Goal: Task Accomplishment & Management: Manage account settings

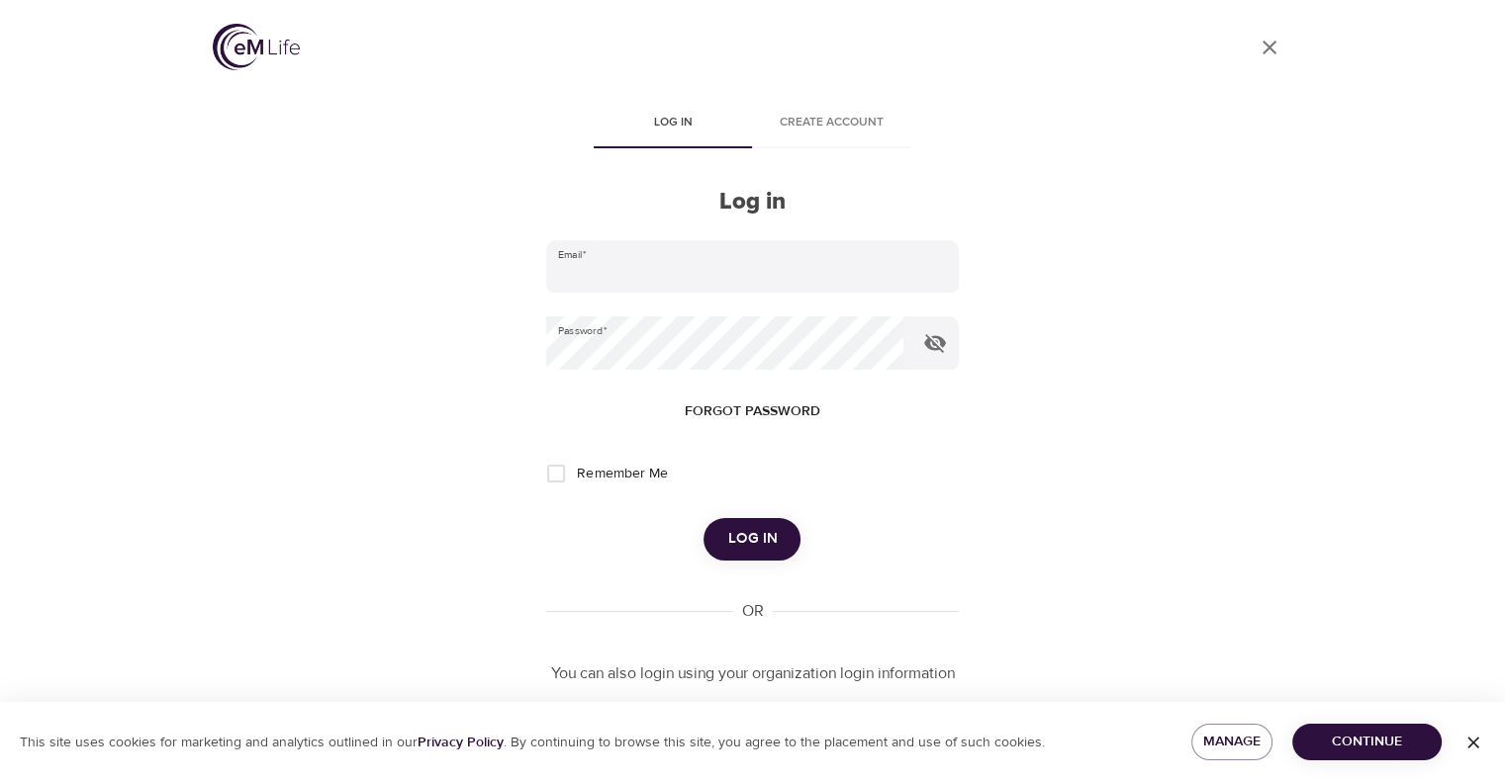
type input "[PERSON_NAME][EMAIL_ADDRESS][PERSON_NAME][DOMAIN_NAME]"
click at [761, 536] on span "Log in" at bounding box center [751, 539] width 49 height 26
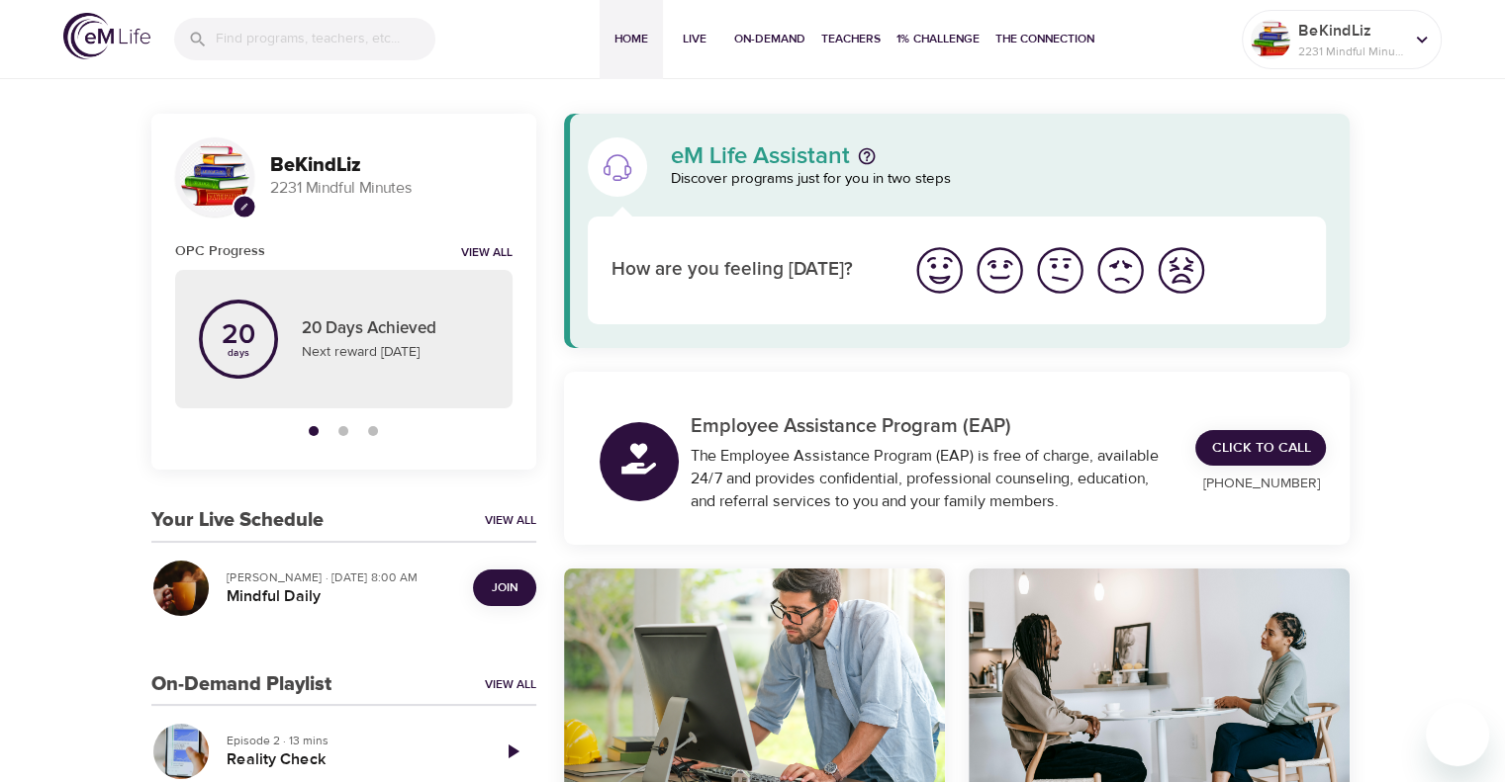
click at [510, 589] on span "Join" at bounding box center [505, 588] width 26 height 21
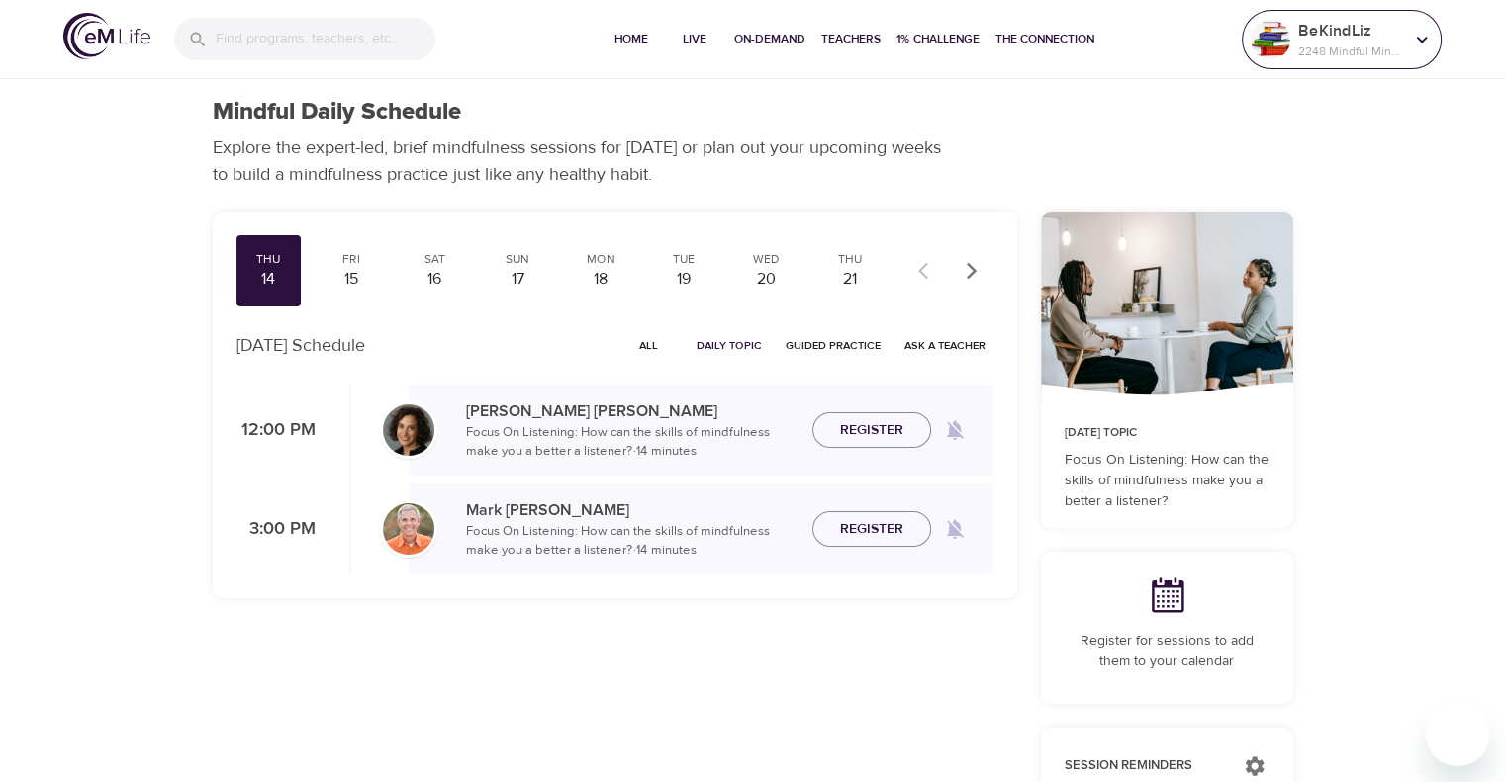
click at [1328, 46] on p "2248 Mindful Minutes" at bounding box center [1350, 52] width 105 height 18
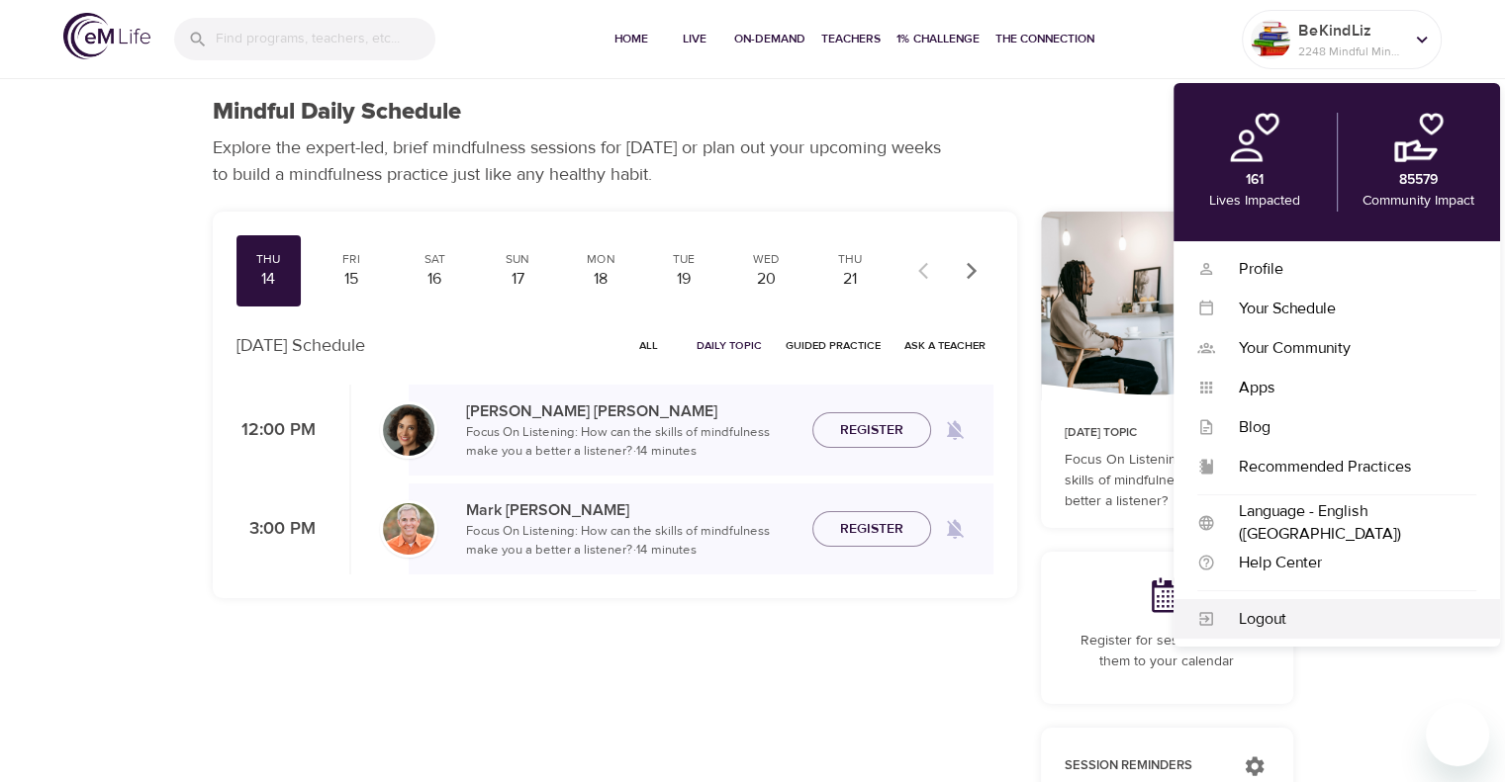
click at [1289, 619] on div "Logout" at bounding box center [1345, 619] width 261 height 23
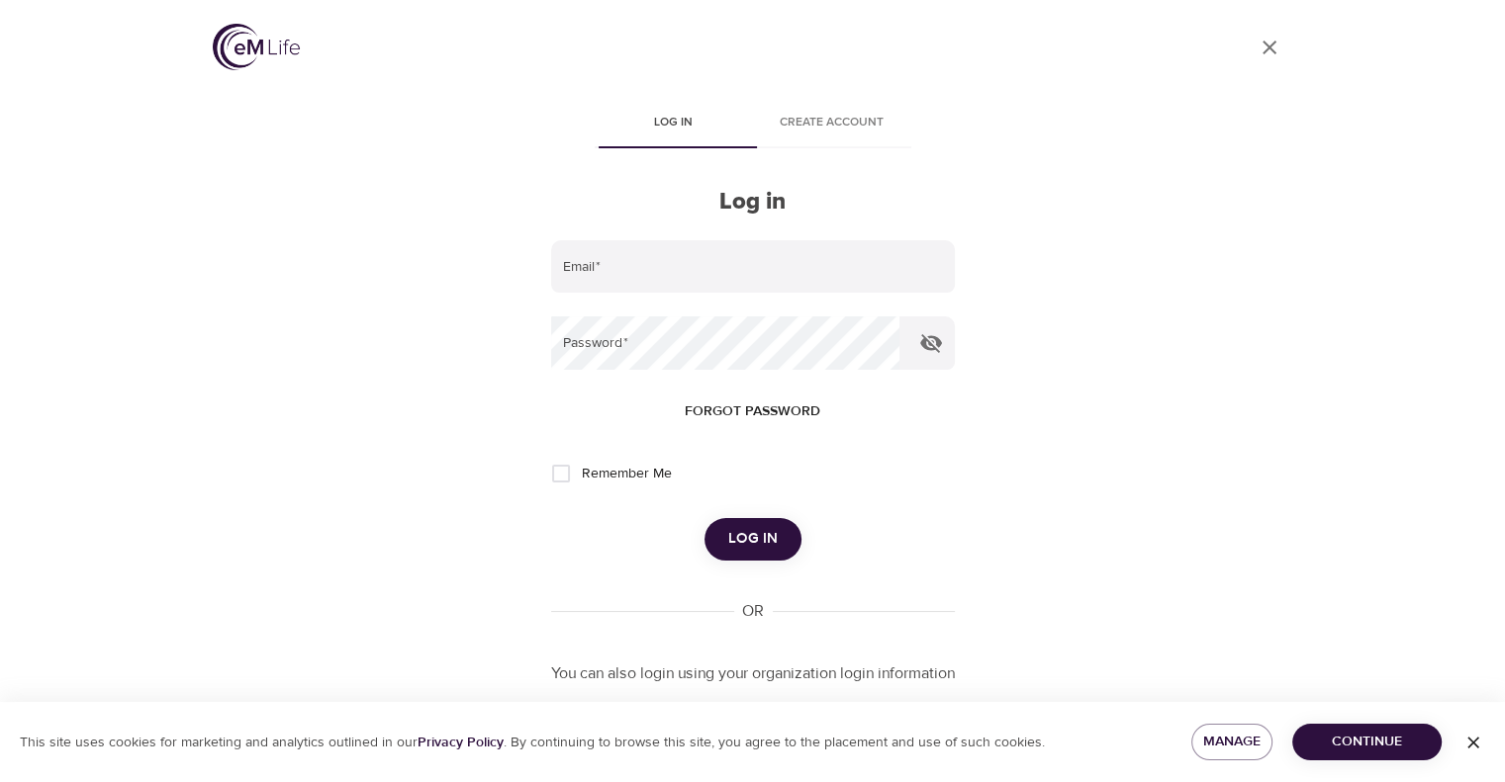
type input "[PERSON_NAME][EMAIL_ADDRESS][PERSON_NAME][DOMAIN_NAME]"
